Goal: Find specific page/section: Find specific page/section

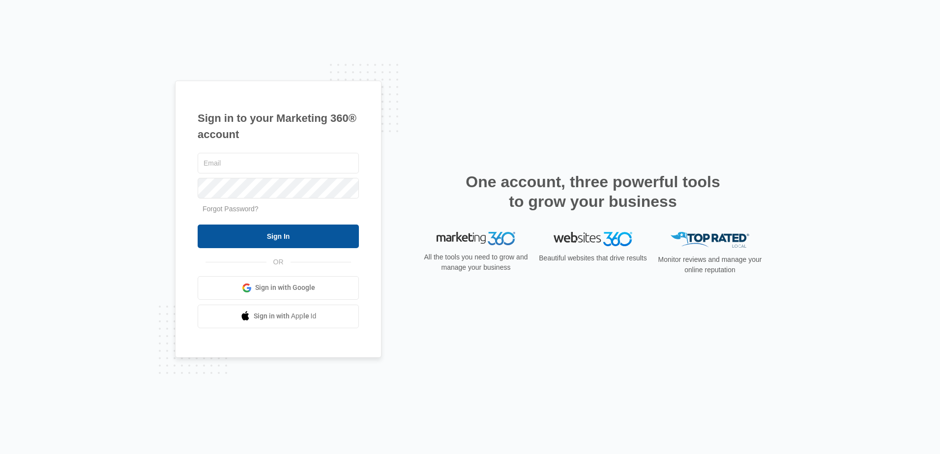
type input "[PERSON_NAME][EMAIL_ADDRESS][DOMAIN_NAME]"
click at [280, 240] on input "Sign In" at bounding box center [278, 237] width 161 height 24
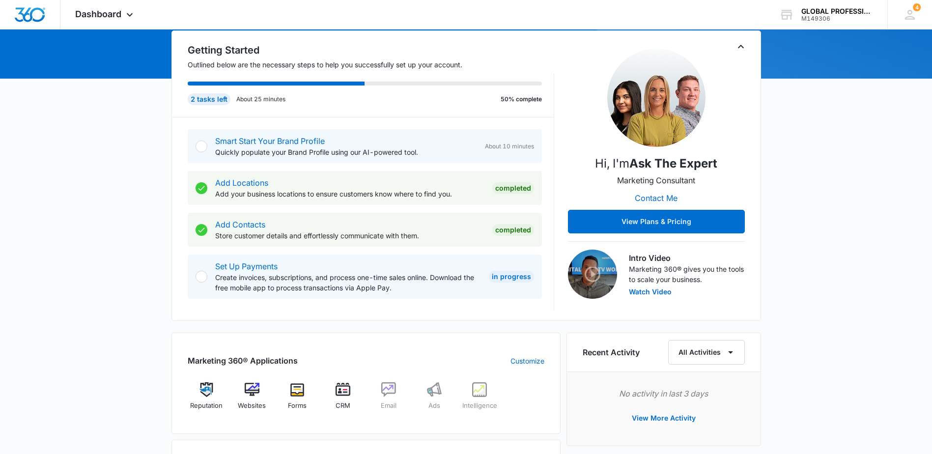
scroll to position [295, 0]
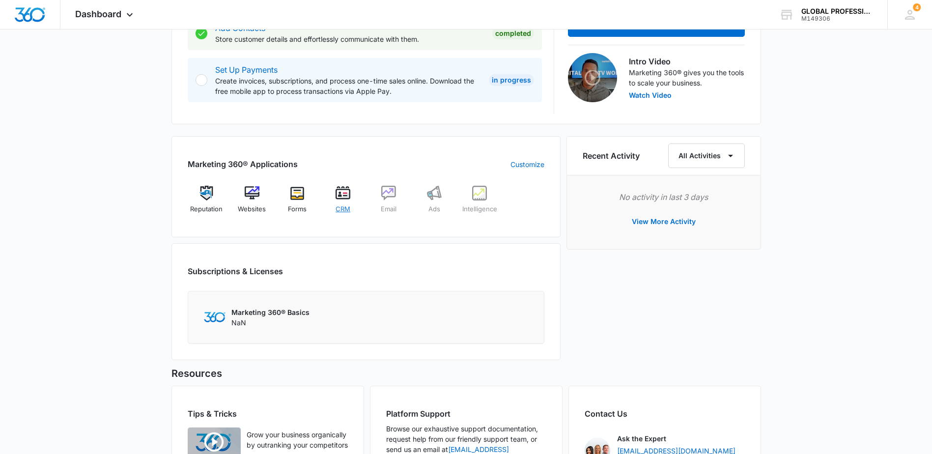
click at [345, 202] on div "CRM" at bounding box center [343, 203] width 38 height 35
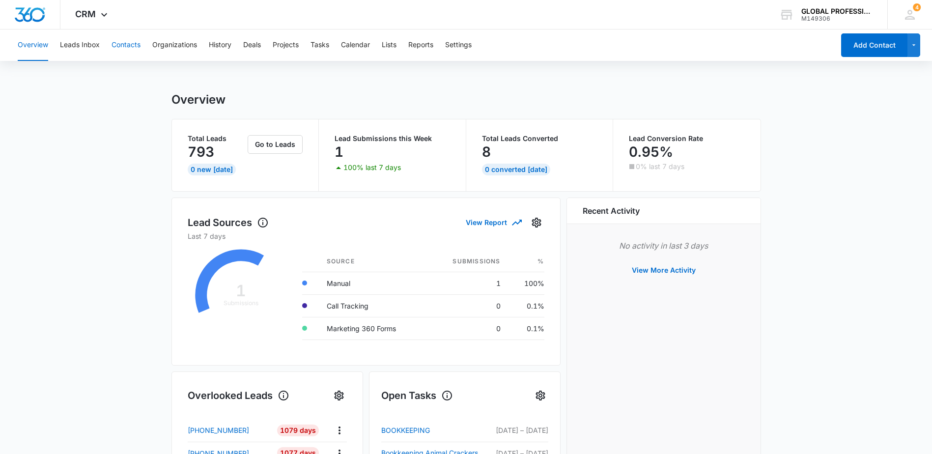
click at [120, 47] on button "Contacts" at bounding box center [126, 44] width 29 height 31
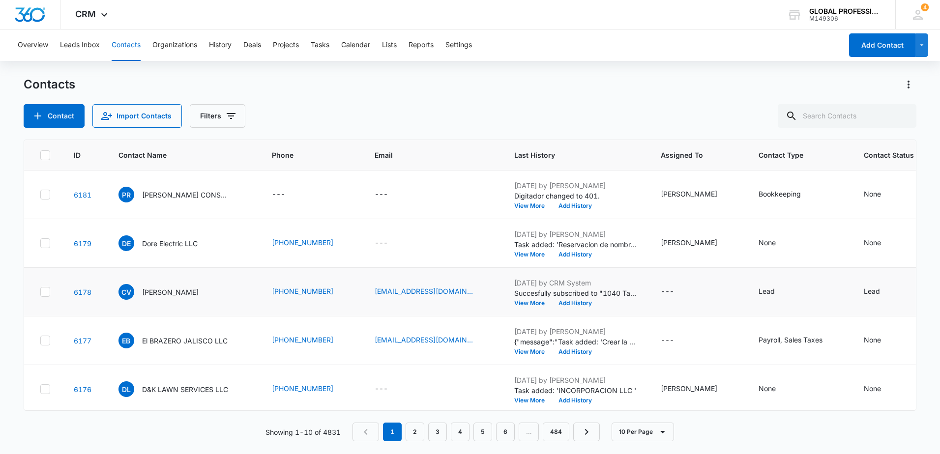
click at [391, 317] on td "carlosvel46@gmail.com" at bounding box center [433, 292] width 140 height 49
click at [520, 298] on p "Succesfully subscribed to "1040 Tax Clients "." at bounding box center [575, 293] width 123 height 10
click at [514, 298] on p "Succesfully subscribed to "1040 Tax Clients "." at bounding box center [575, 293] width 123 height 10
click at [523, 306] on button "View More" at bounding box center [532, 303] width 37 height 6
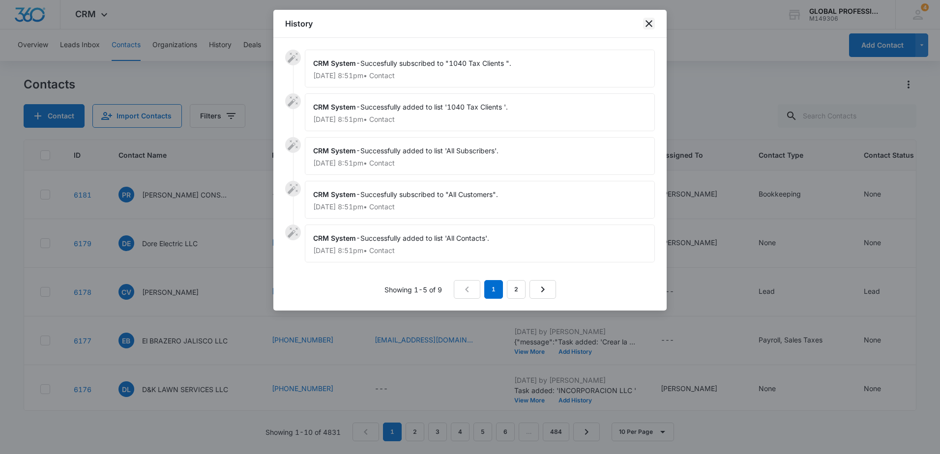
click at [648, 20] on icon "close" at bounding box center [649, 24] width 12 height 12
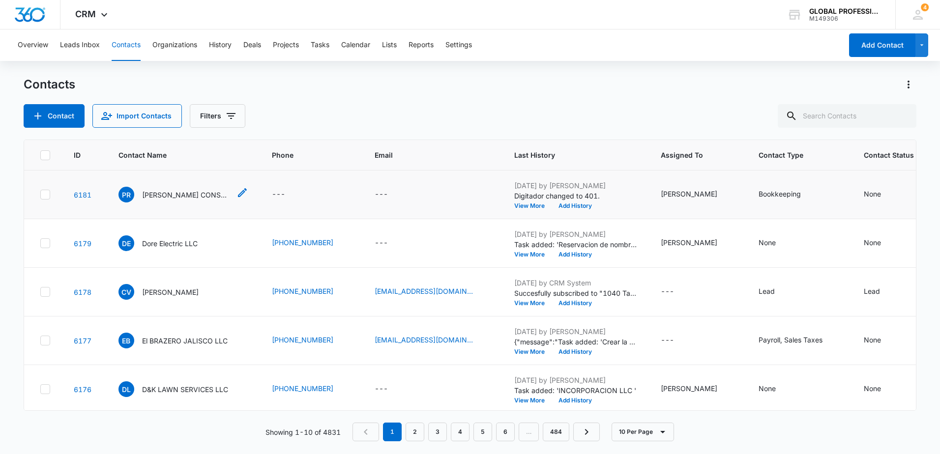
click at [185, 200] on p "Pierre RUIZ CONSTRUCTION LLC" at bounding box center [186, 195] width 88 height 10
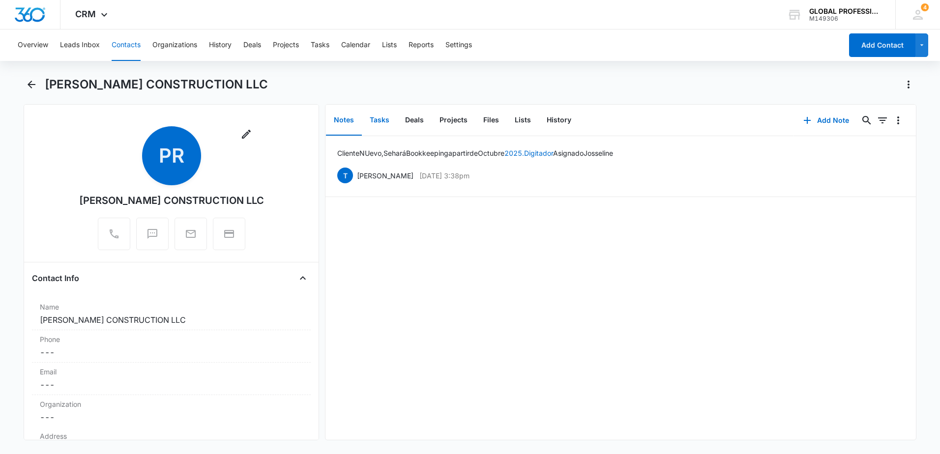
click at [382, 120] on button "Tasks" at bounding box center [379, 120] width 35 height 30
